Goal: Check status: Check status

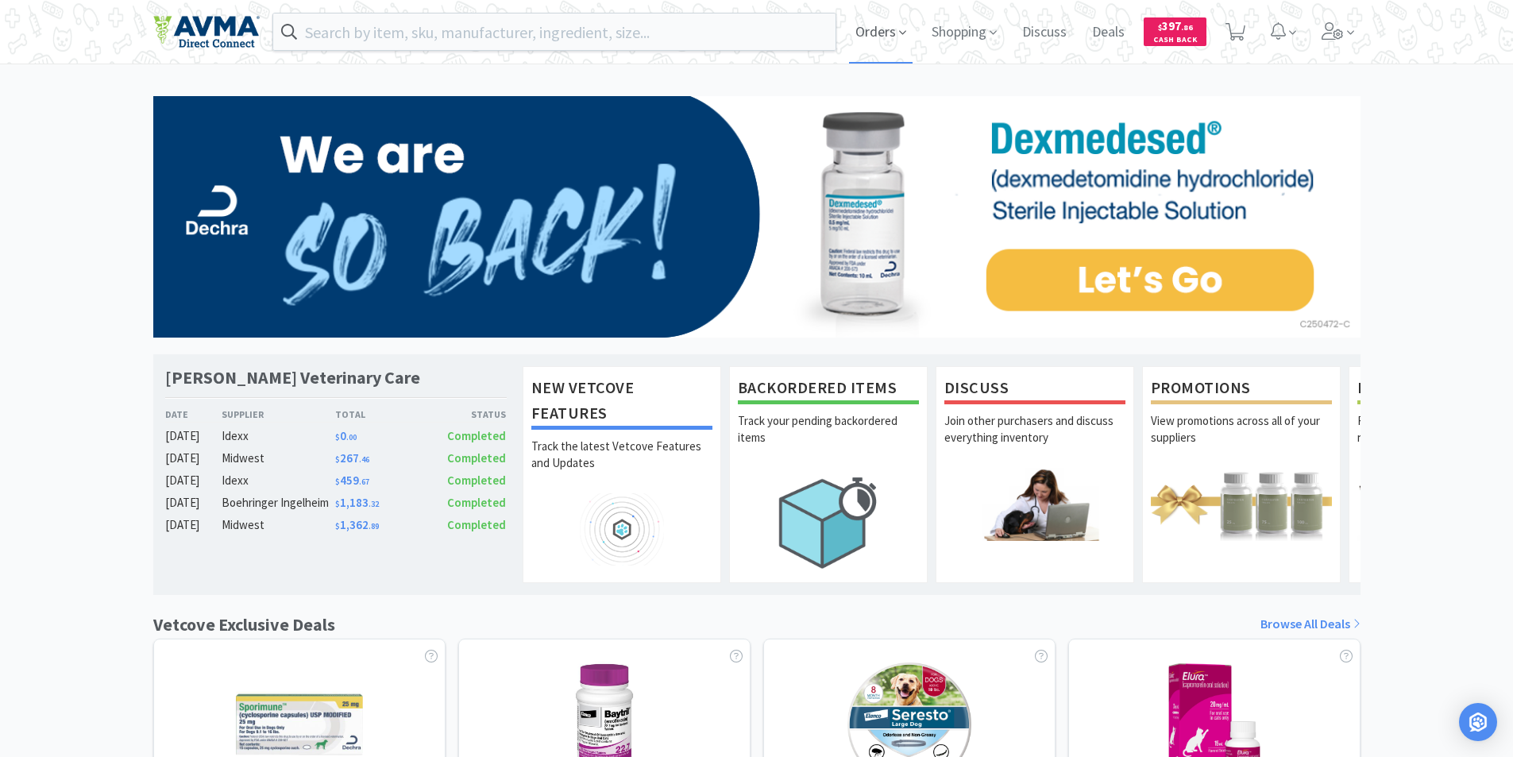
click at [872, 31] on span "Orders" at bounding box center [881, 32] width 64 height 64
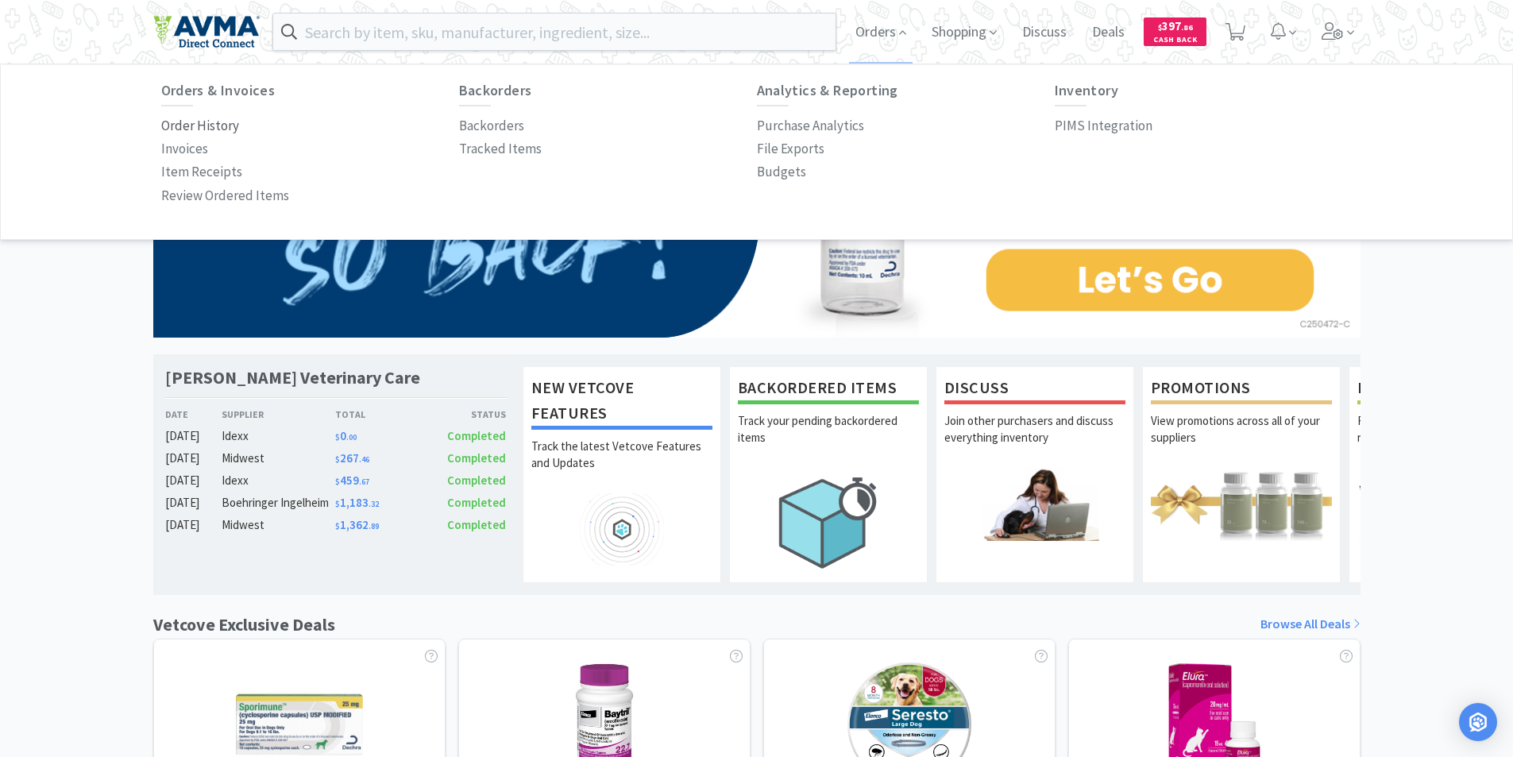
click at [211, 122] on p "Order History" at bounding box center [200, 125] width 78 height 21
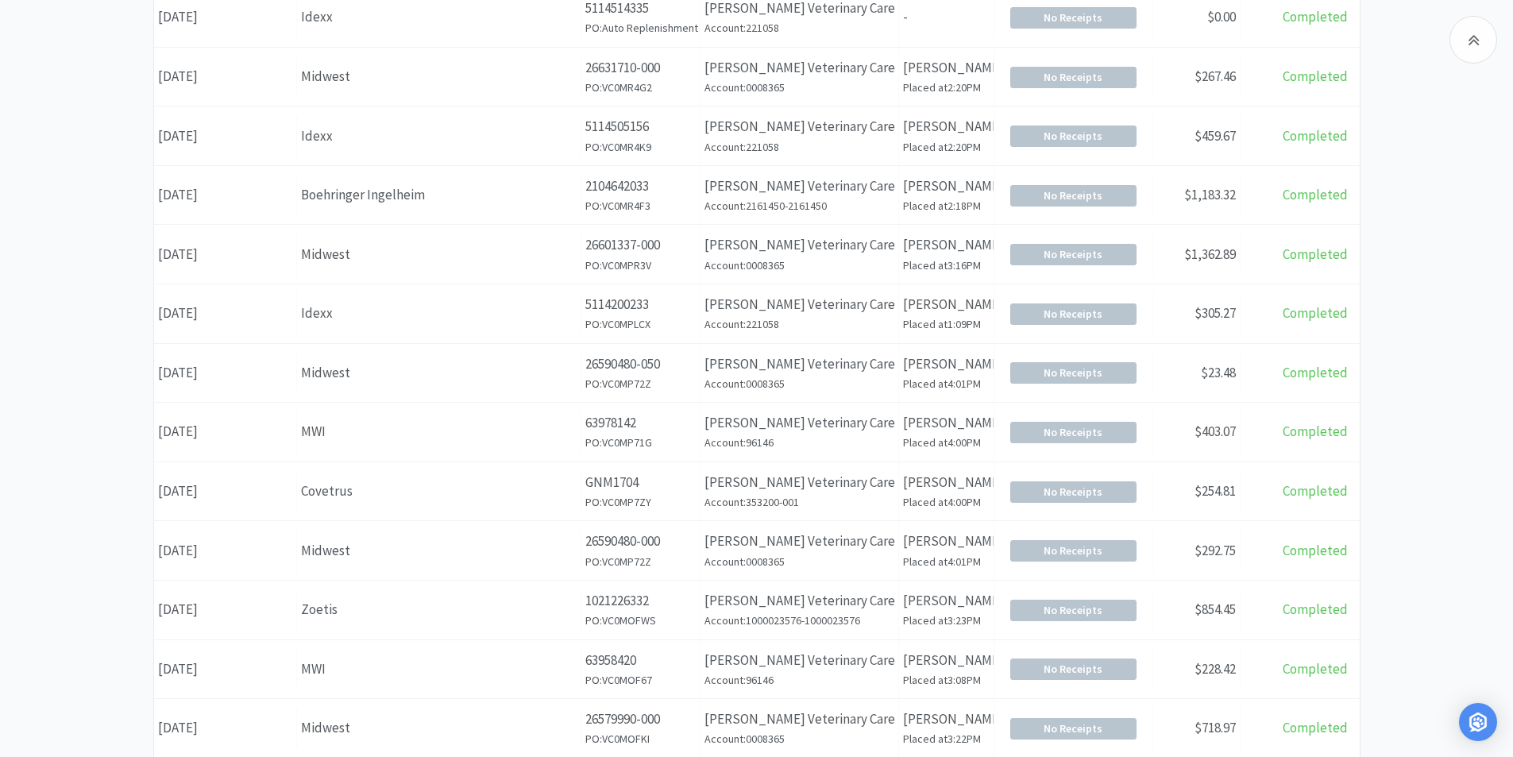
scroll to position [318, 0]
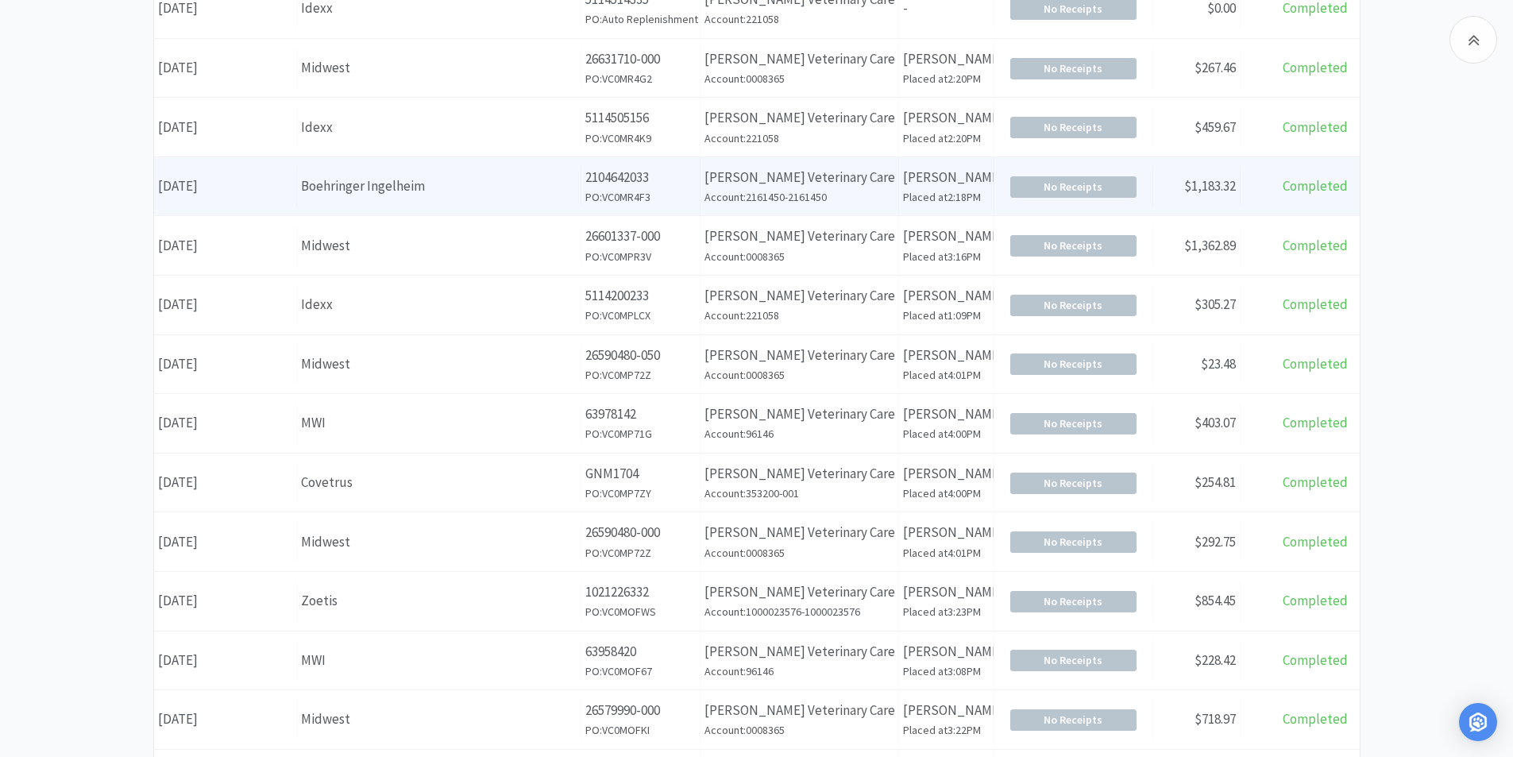
click at [178, 186] on div "Date [DATE]" at bounding box center [225, 186] width 143 height 41
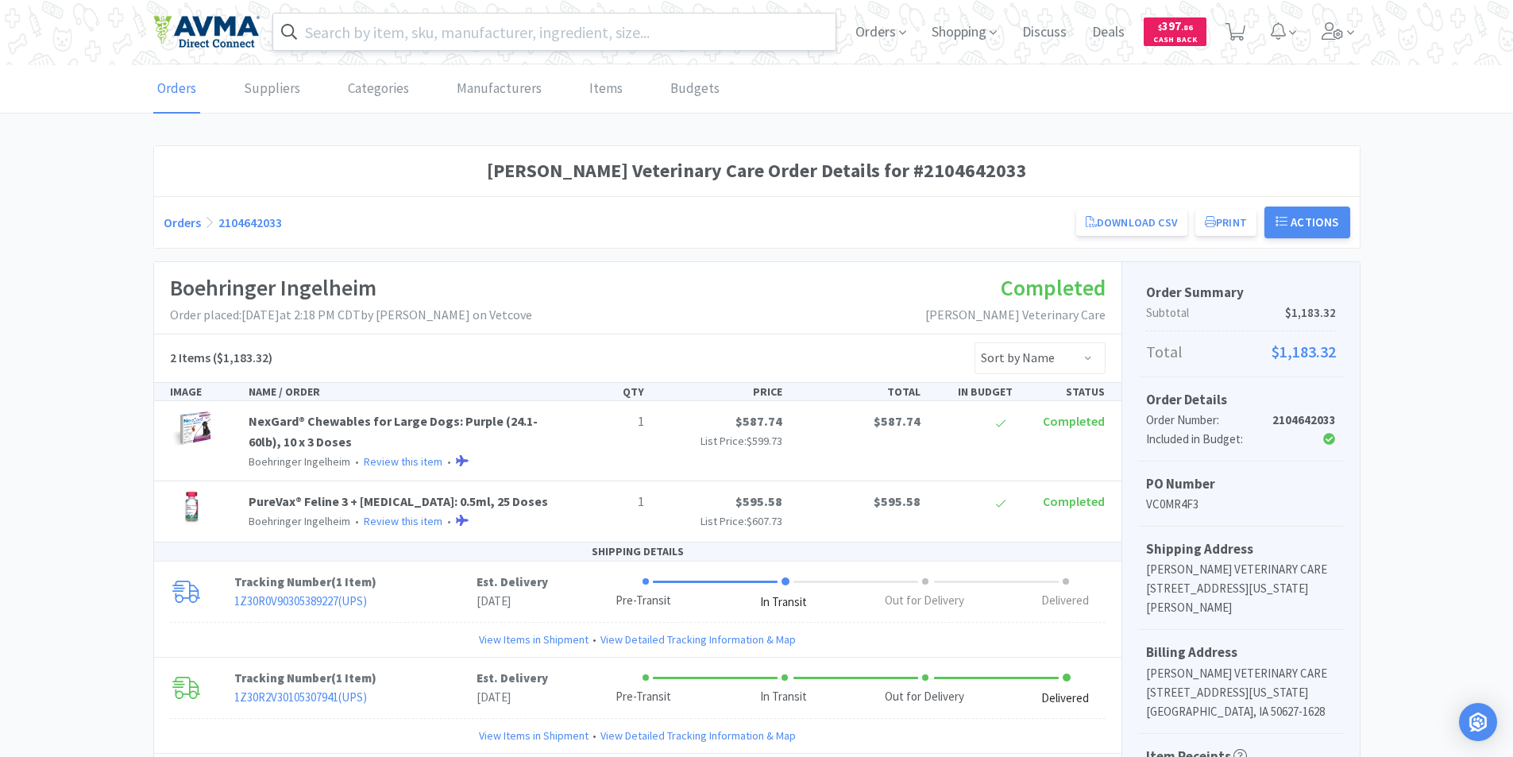
click at [392, 36] on input "text" at bounding box center [554, 32] width 563 height 37
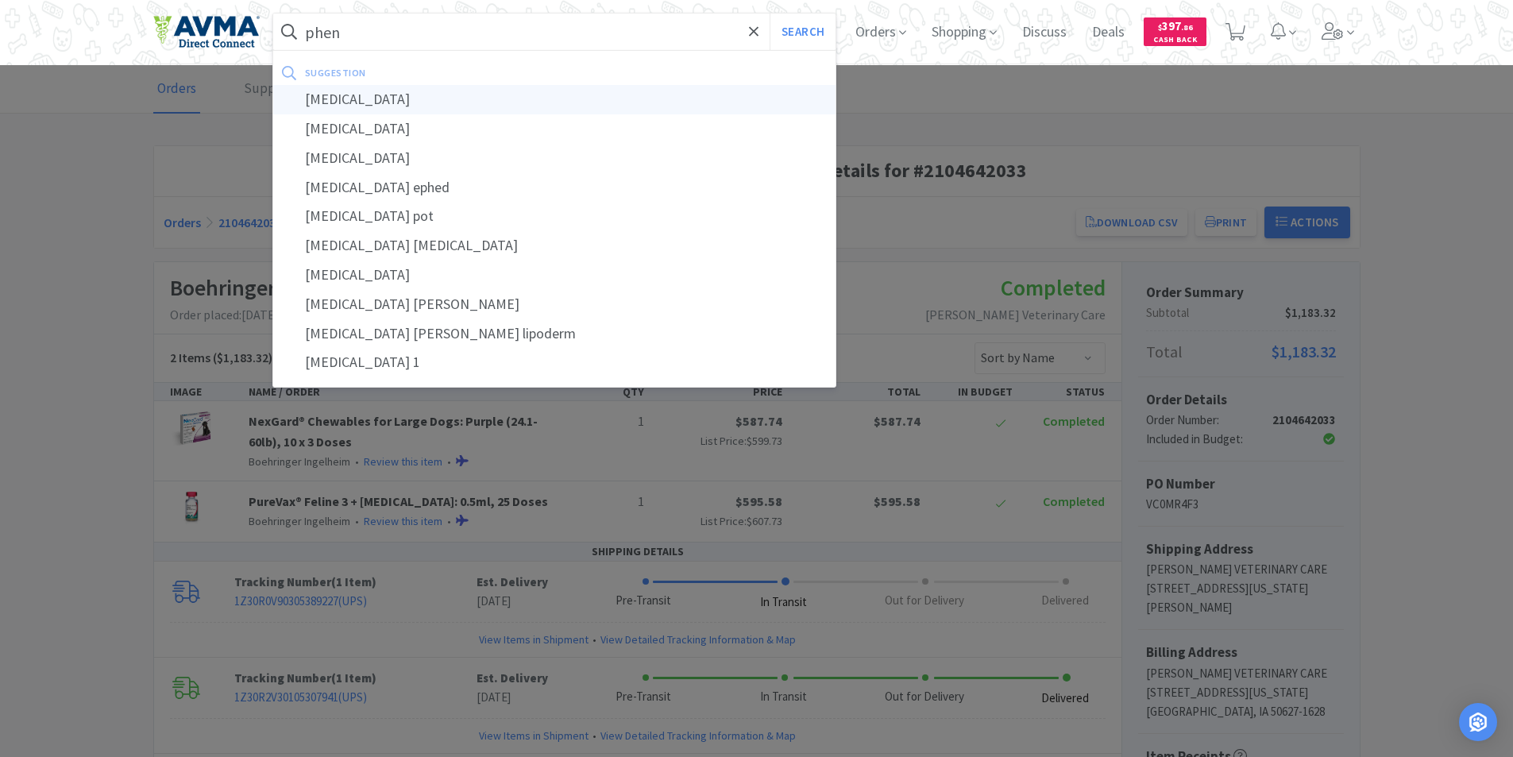
click at [341, 95] on div "[MEDICAL_DATA]" at bounding box center [554, 99] width 563 height 29
type input "[MEDICAL_DATA]"
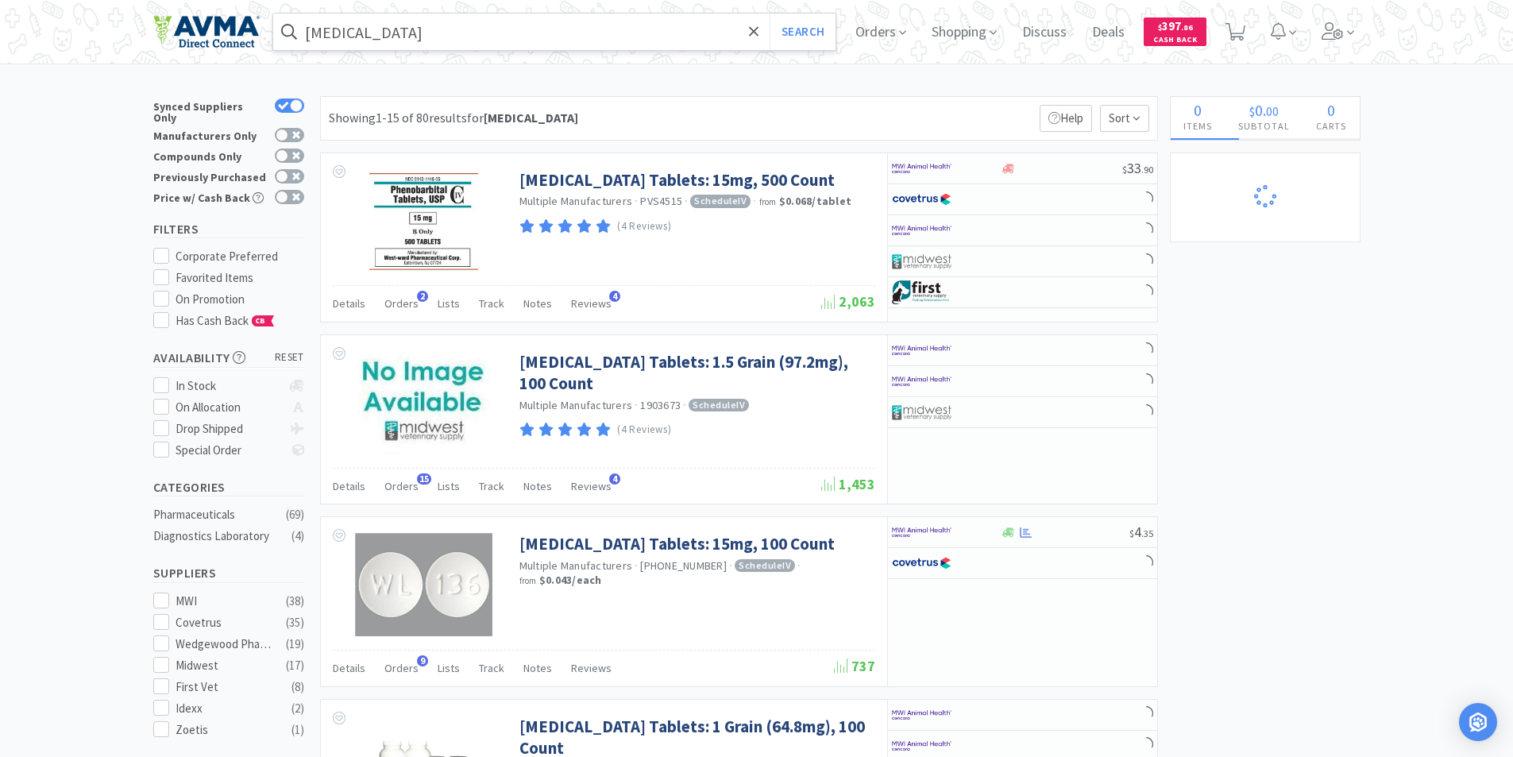
select select "4"
select select "2"
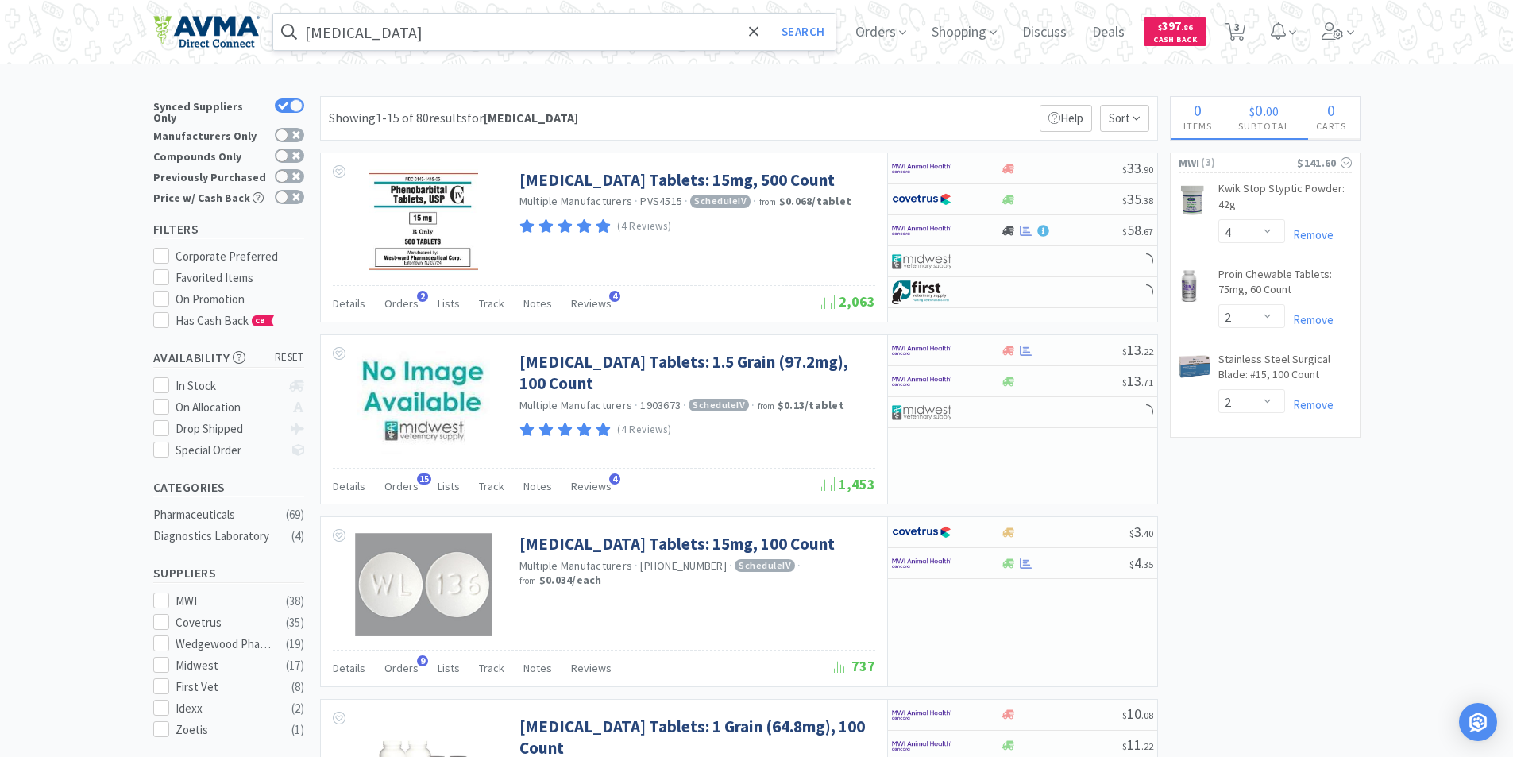
select select "1"
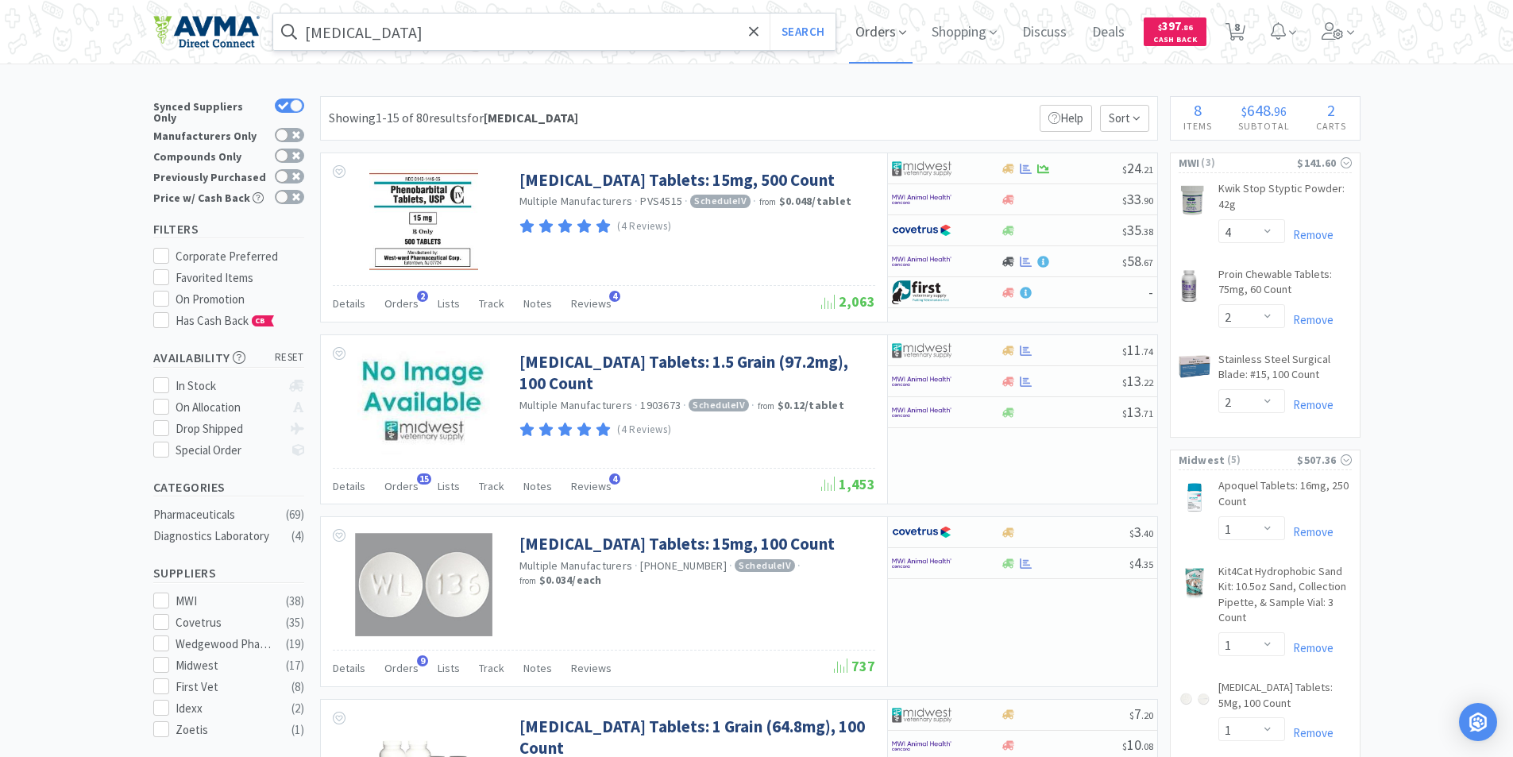
click at [879, 30] on span "Orders" at bounding box center [881, 32] width 64 height 64
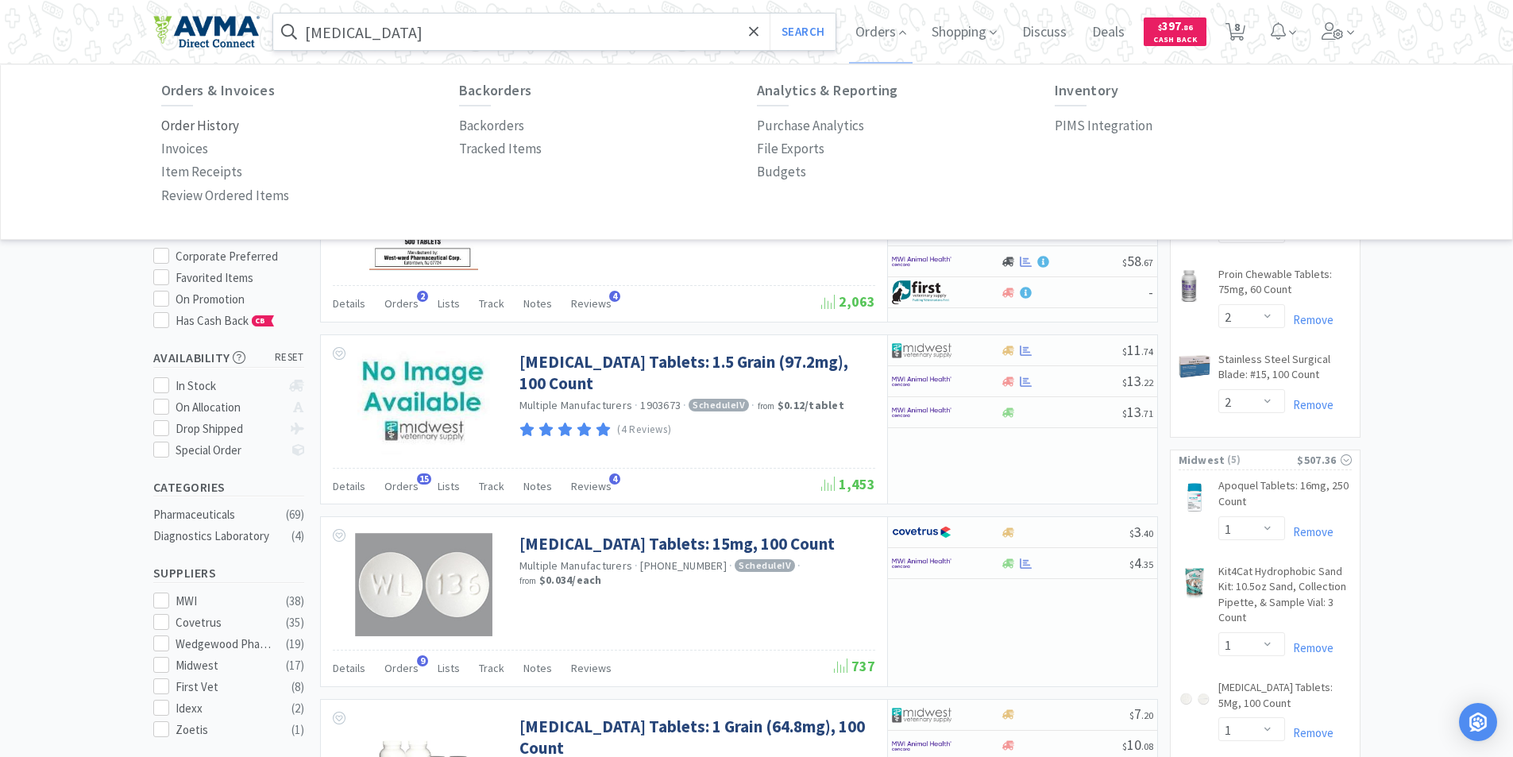
click at [185, 125] on p "Order History" at bounding box center [200, 125] width 78 height 21
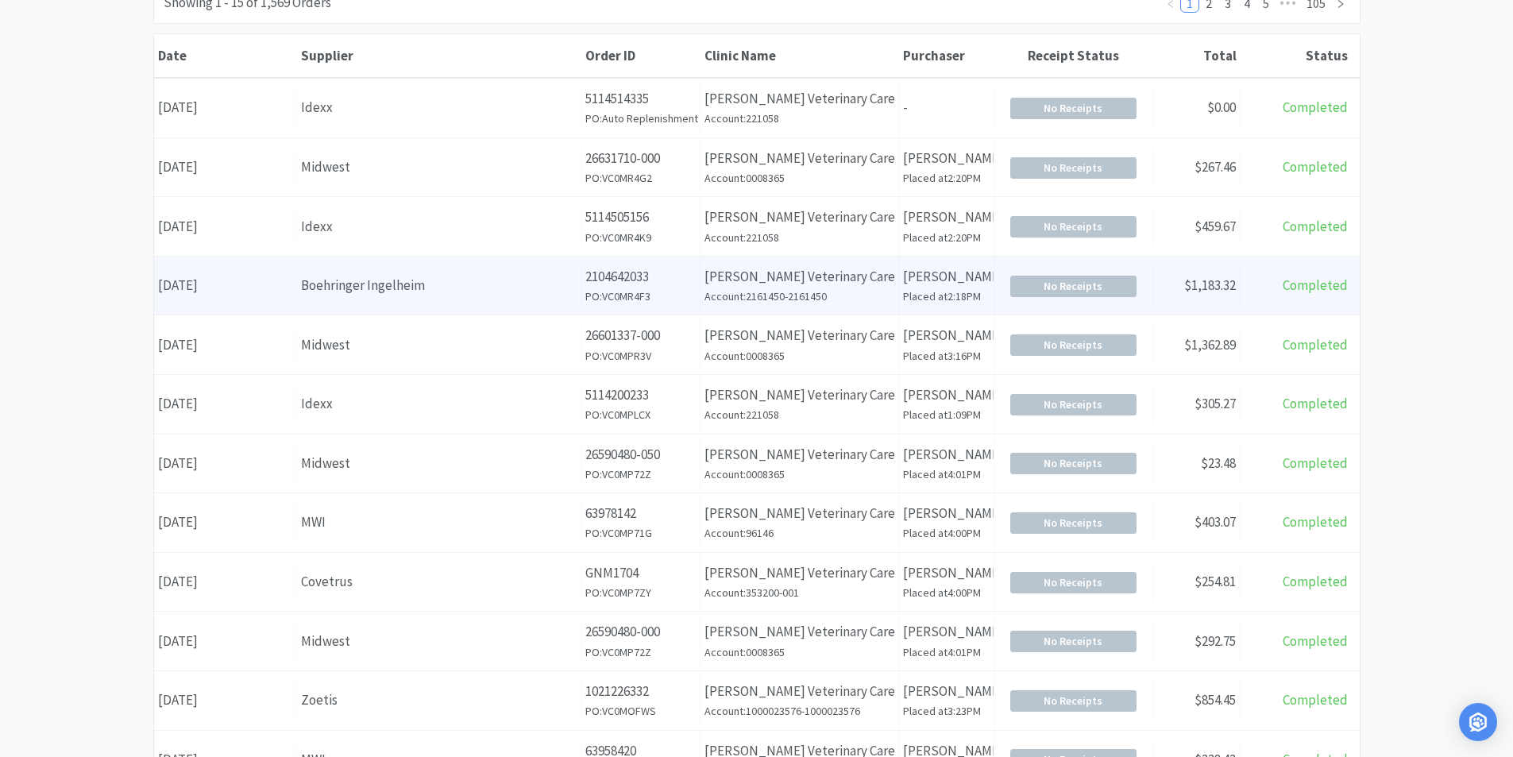
scroll to position [238, 0]
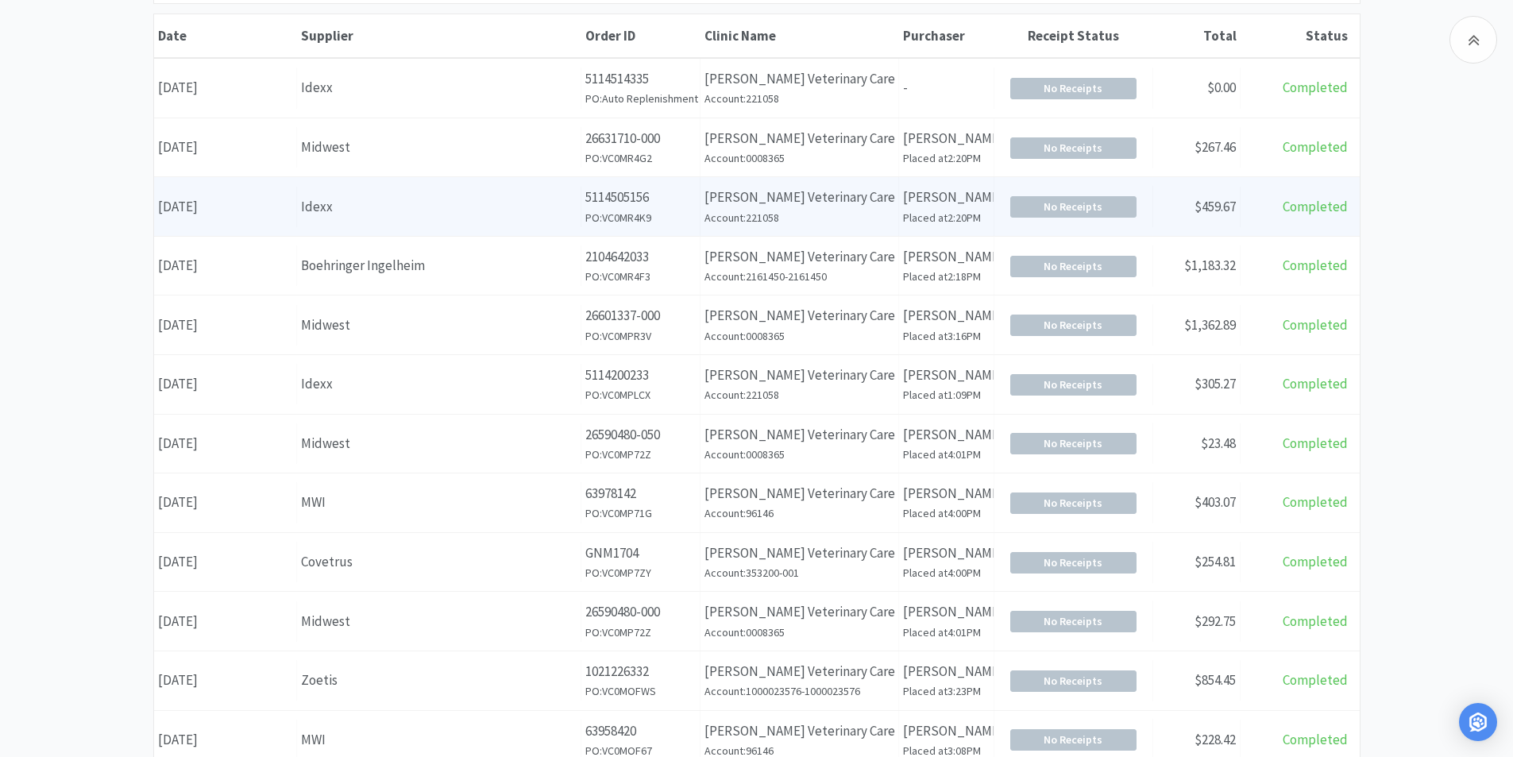
click at [230, 210] on div "Date [DATE]" at bounding box center [225, 207] width 143 height 41
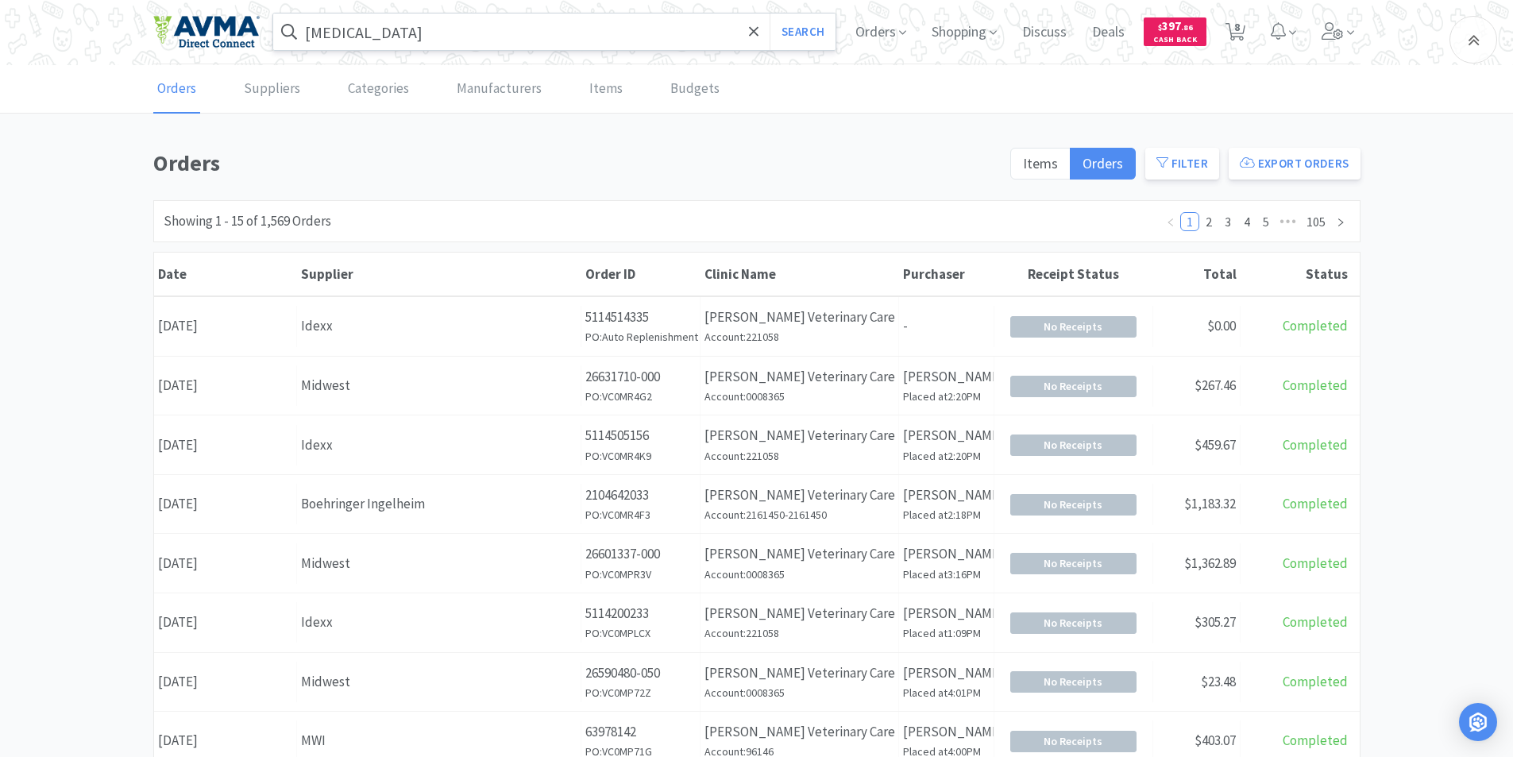
scroll to position [238, 0]
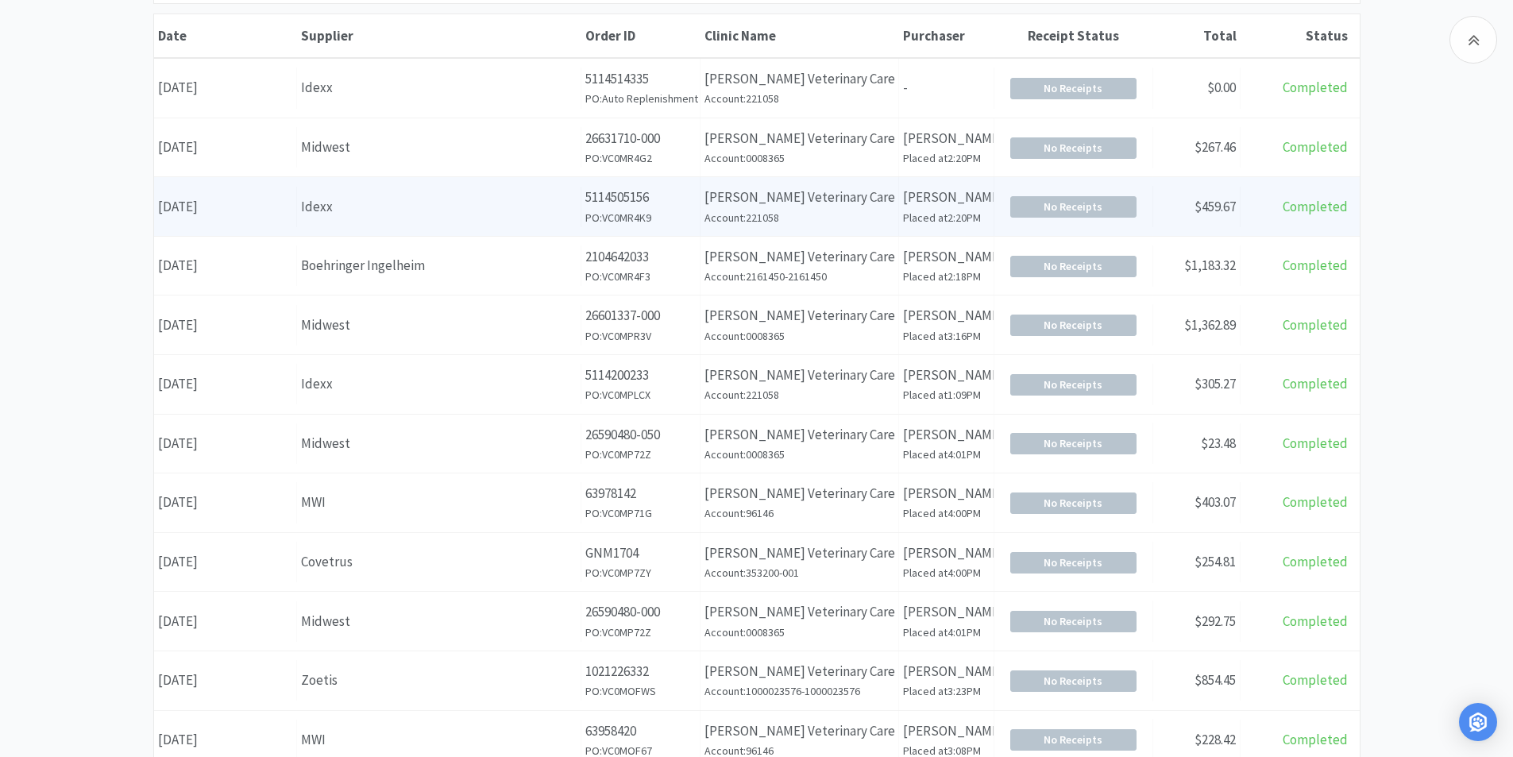
click at [199, 208] on div "Date [DATE]" at bounding box center [225, 207] width 143 height 41
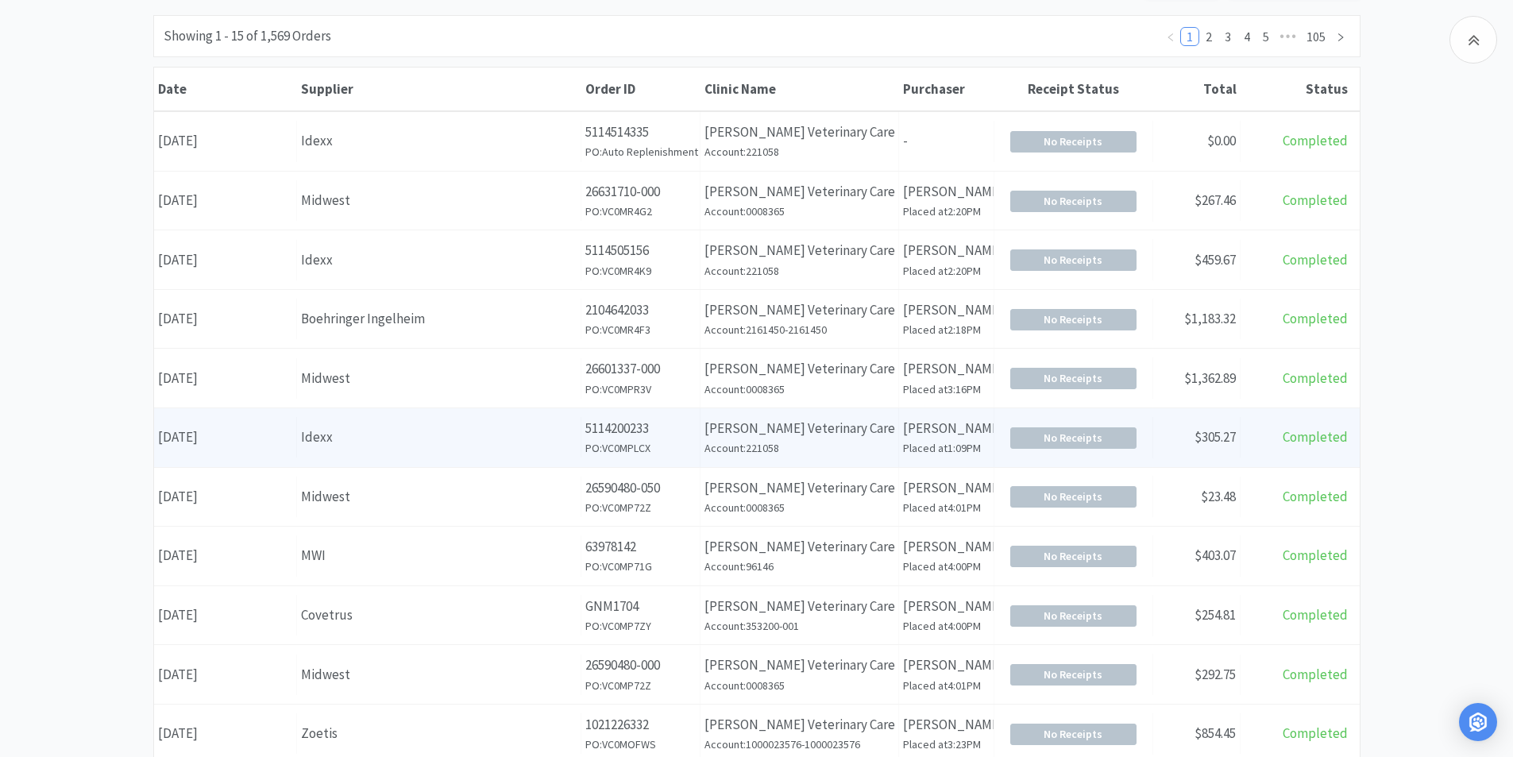
scroll to position [159, 0]
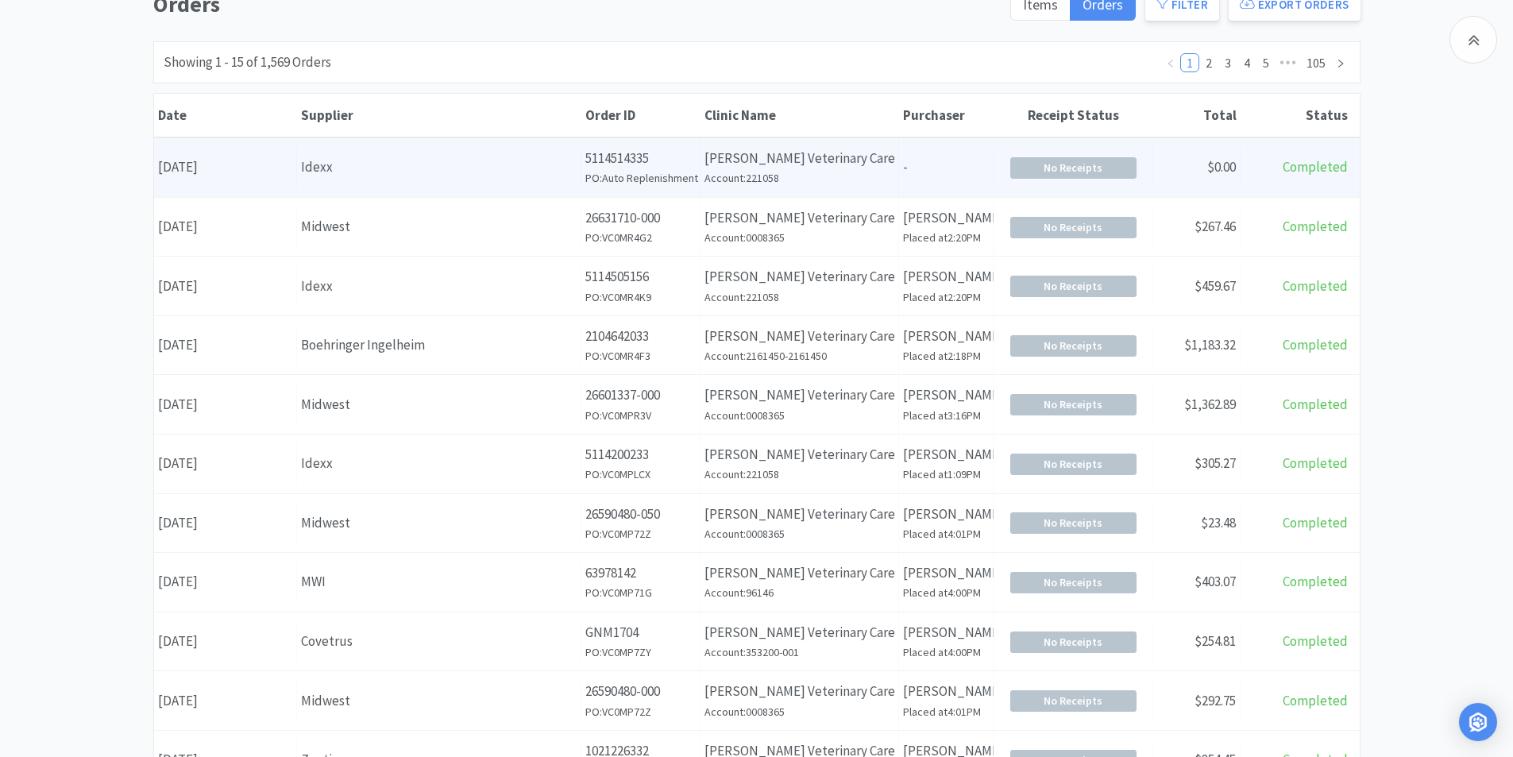
click at [211, 157] on div "Date [DATE]" at bounding box center [225, 167] width 143 height 41
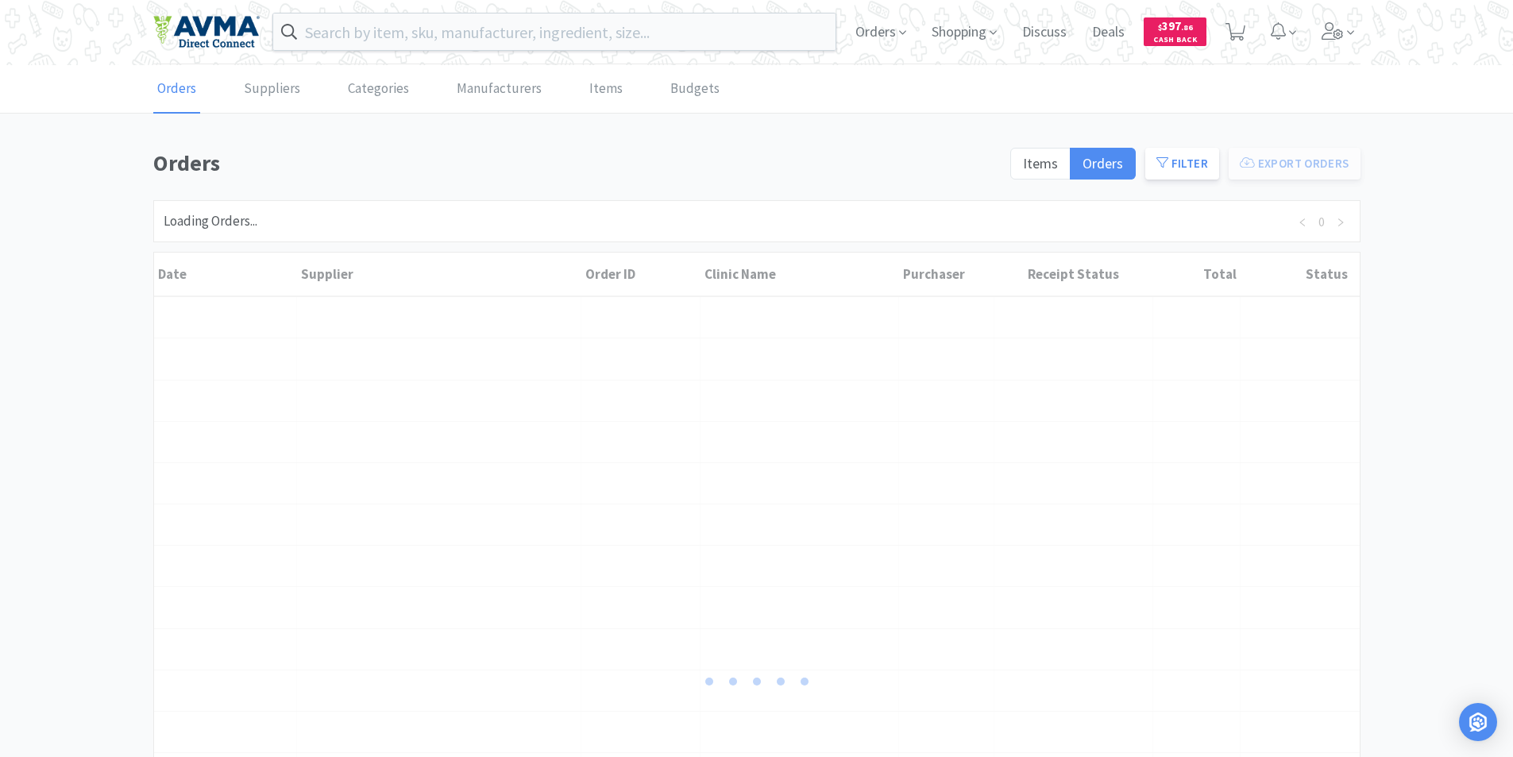
scroll to position [159, 0]
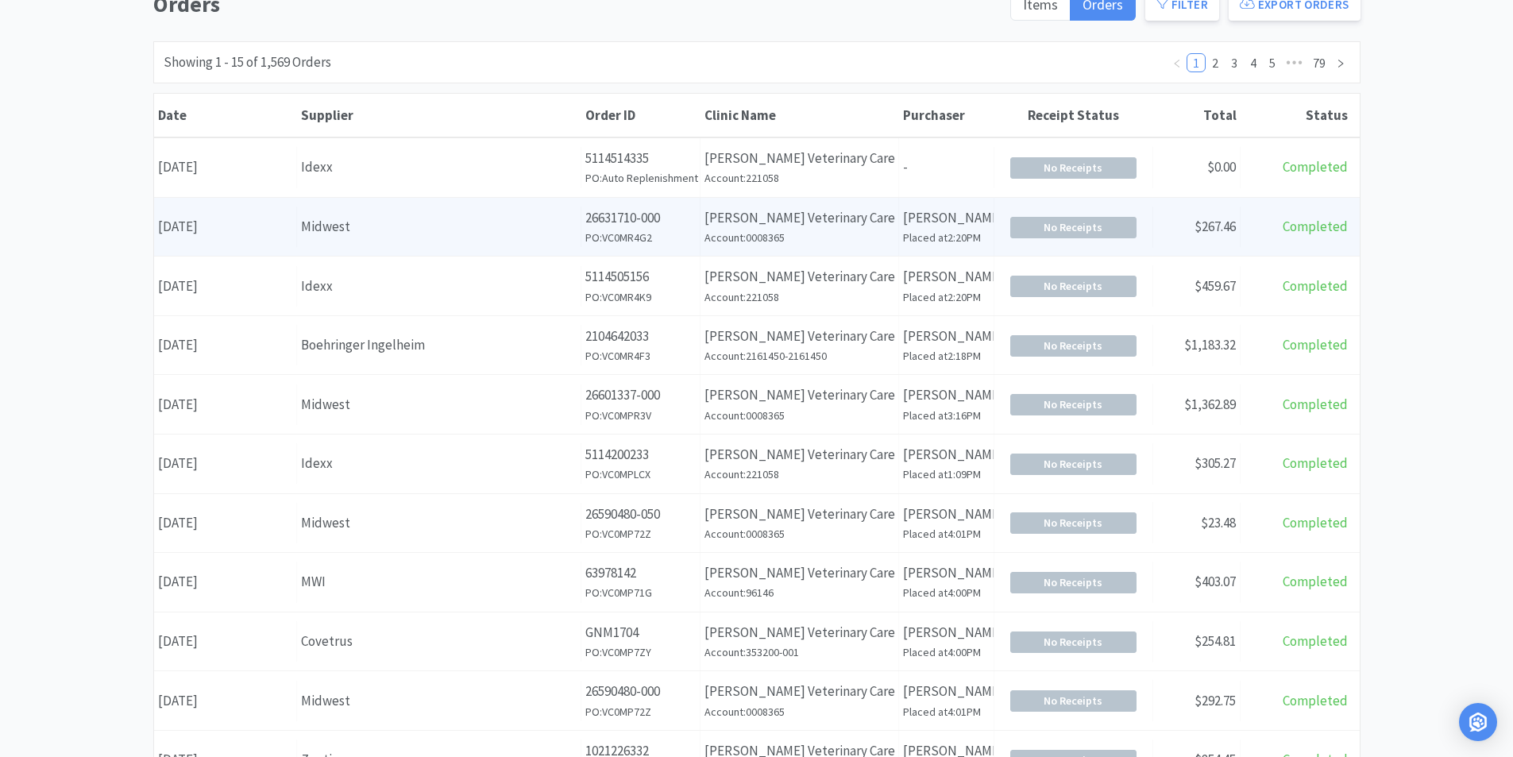
click at [219, 230] on div "Date [DATE]" at bounding box center [225, 227] width 143 height 41
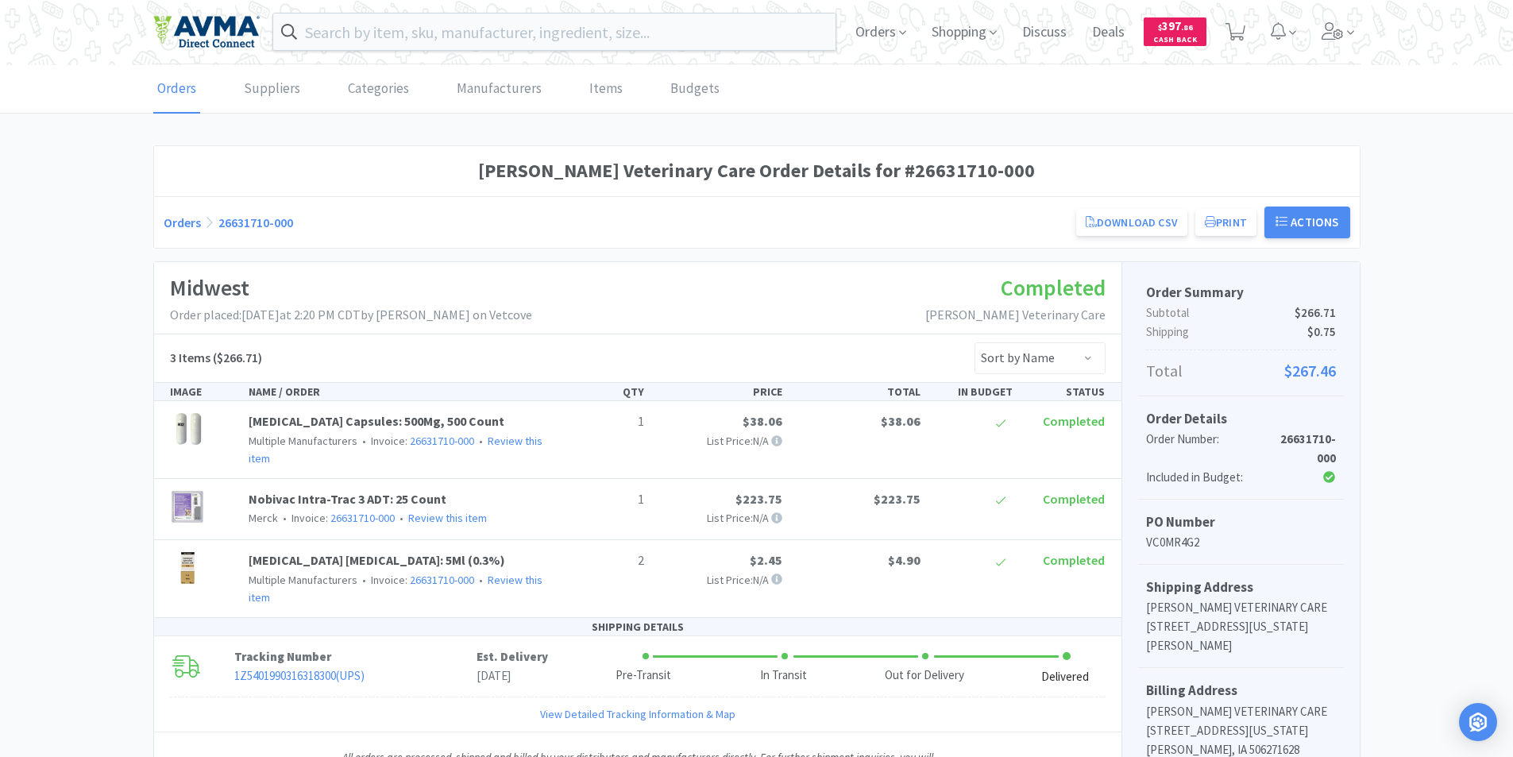
scroll to position [159, 0]
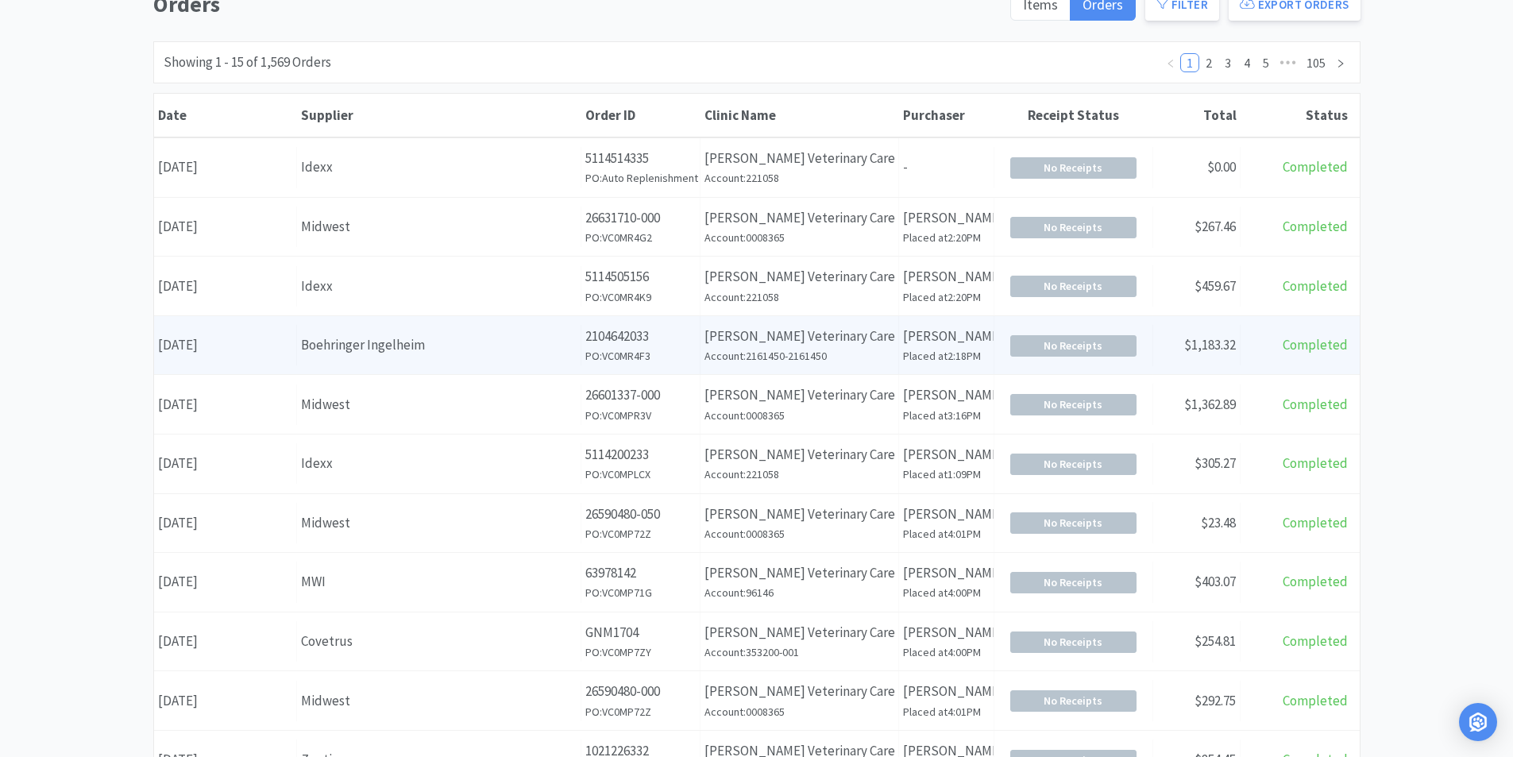
click at [242, 342] on div "Date [DATE]" at bounding box center [225, 345] width 143 height 41
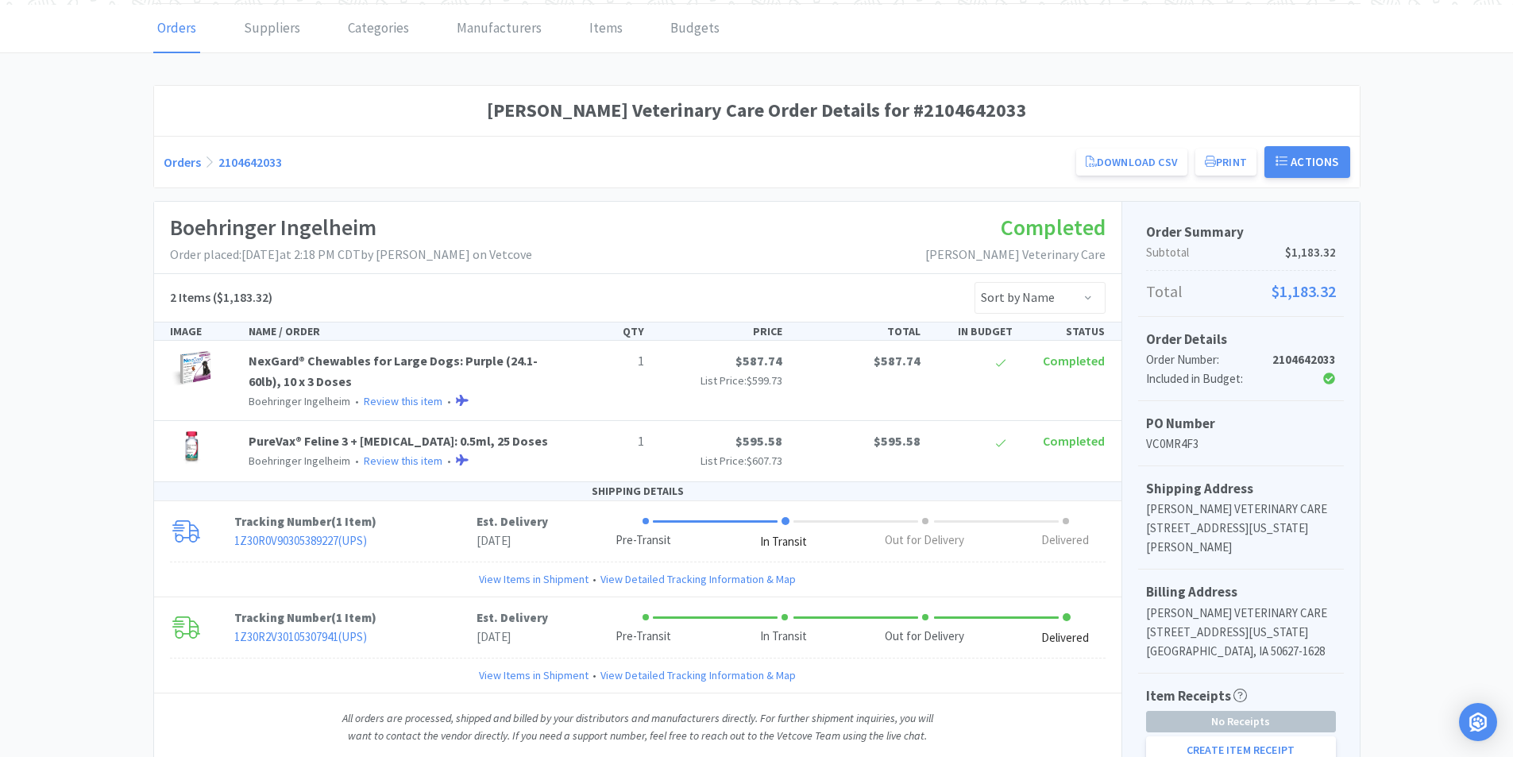
scroll to position [159, 0]
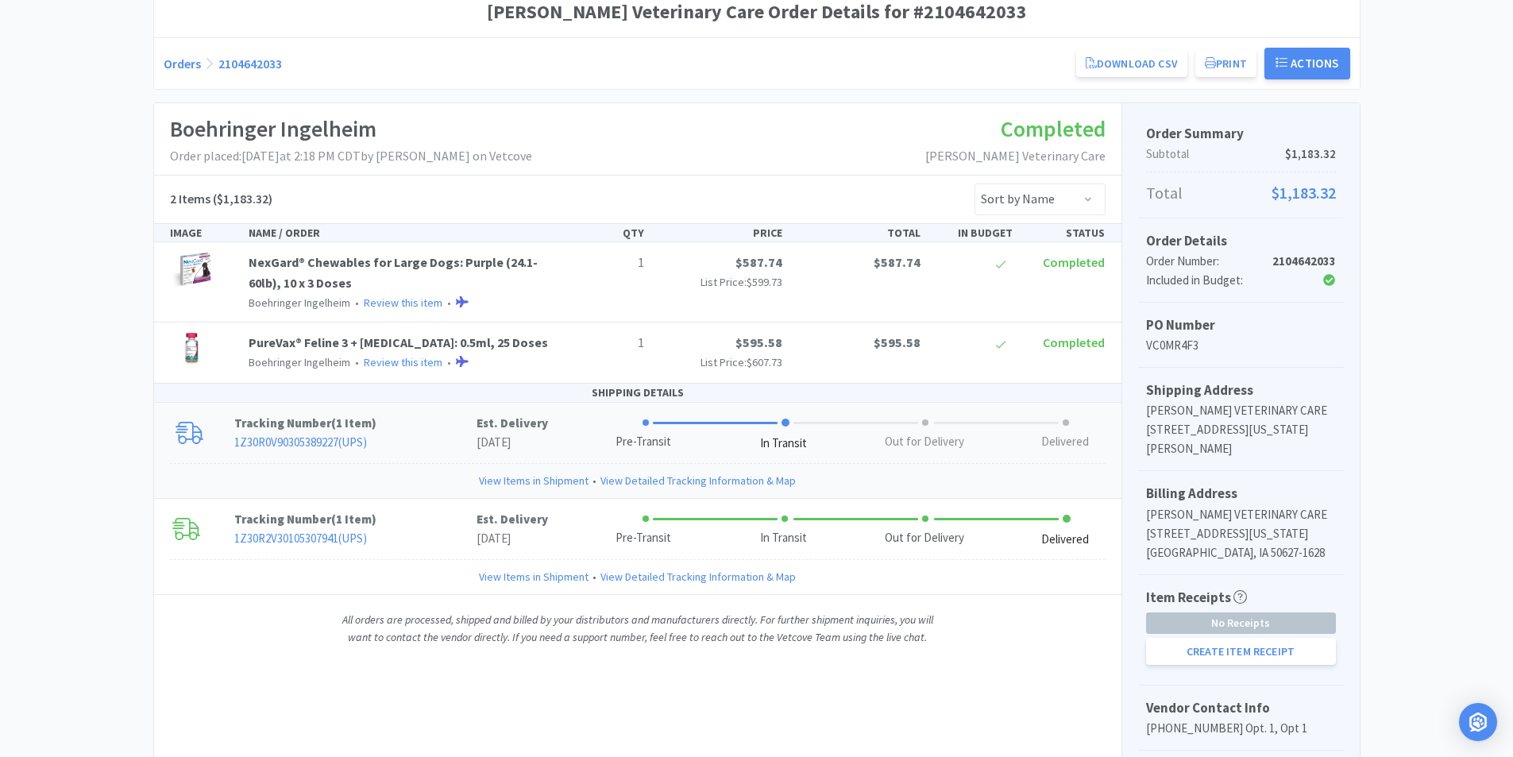
click at [647, 476] on link "View Detailed Tracking Information & Map" at bounding box center [698, 480] width 195 height 17
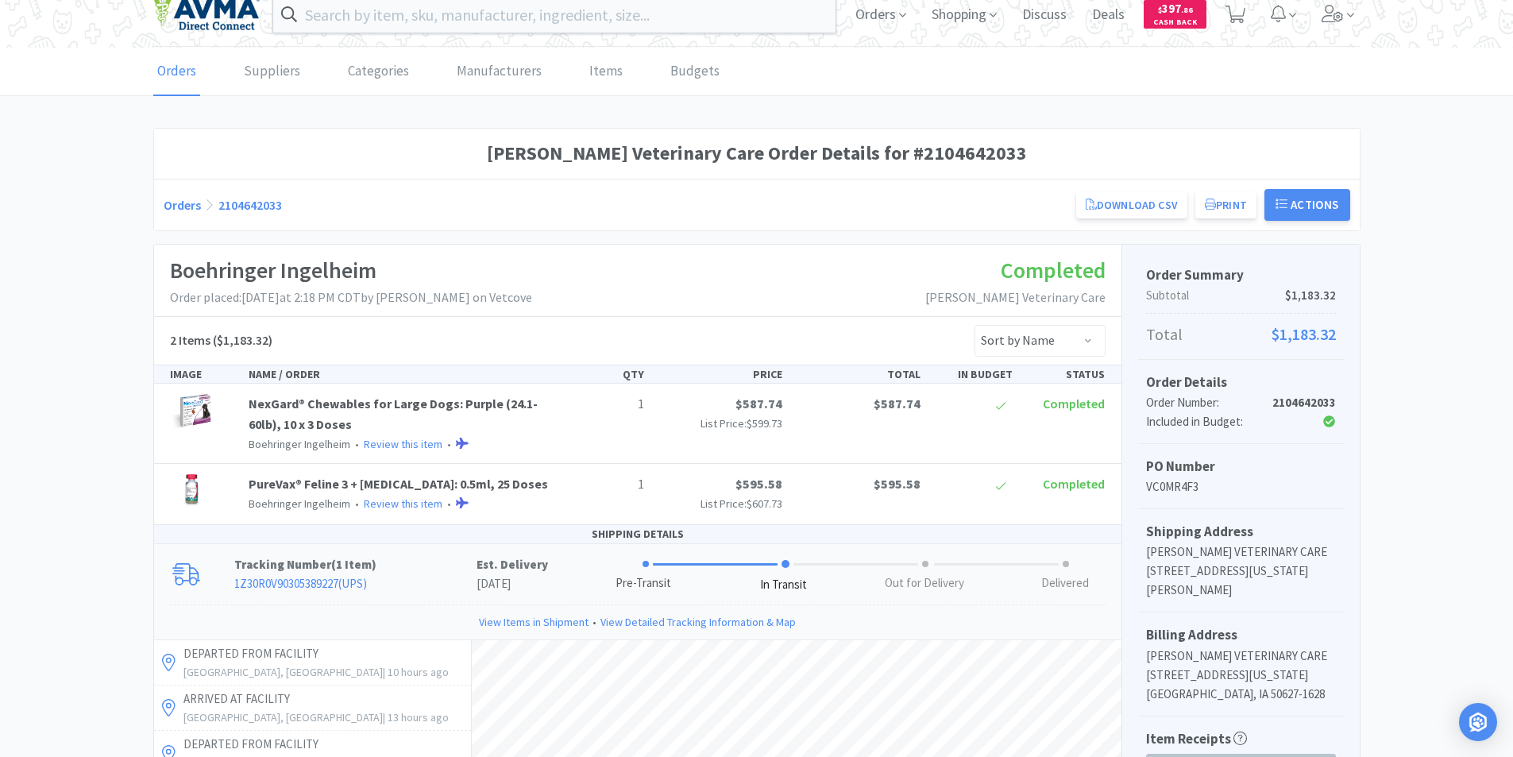
scroll to position [0, 0]
